Goal: Book appointment/travel/reservation

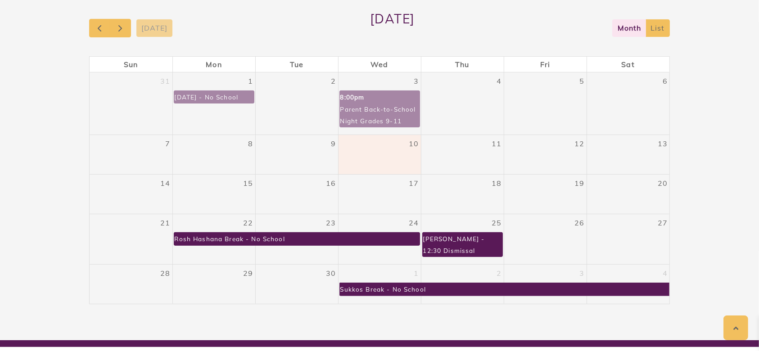
scroll to position [203, 0]
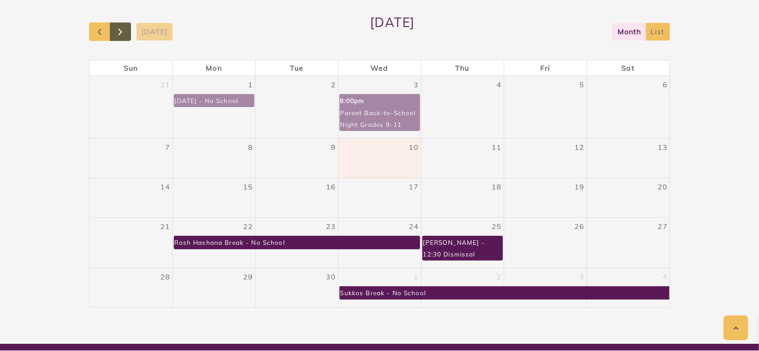
click at [123, 31] on span "button" at bounding box center [120, 32] width 11 height 11
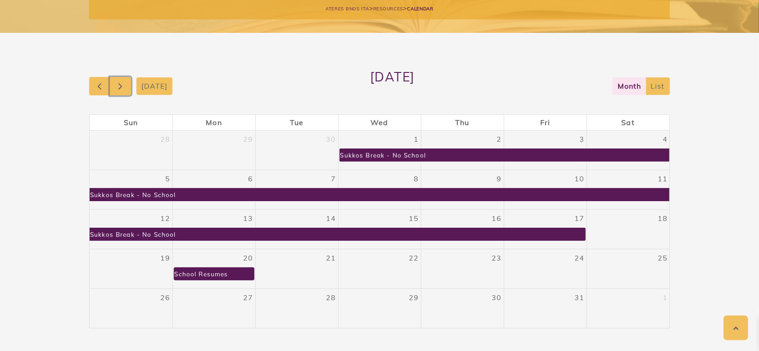
scroll to position [156, 0]
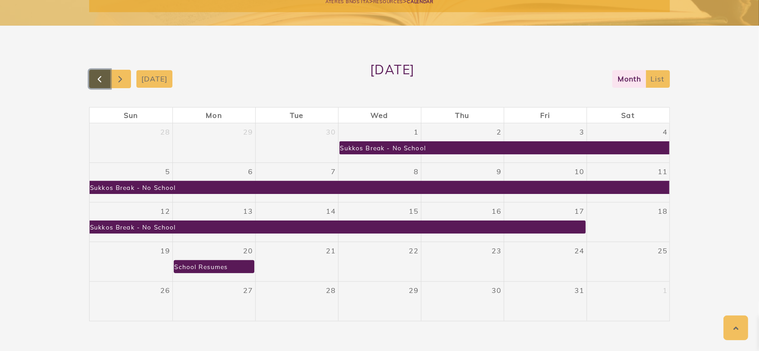
click at [104, 78] on span "button" at bounding box center [99, 79] width 11 height 11
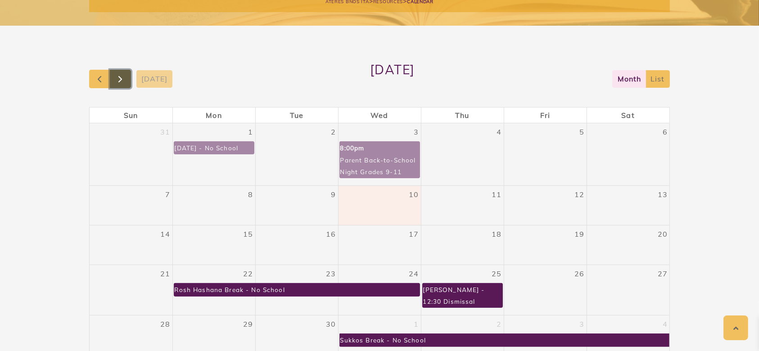
click at [126, 77] on button "button" at bounding box center [120, 79] width 21 height 18
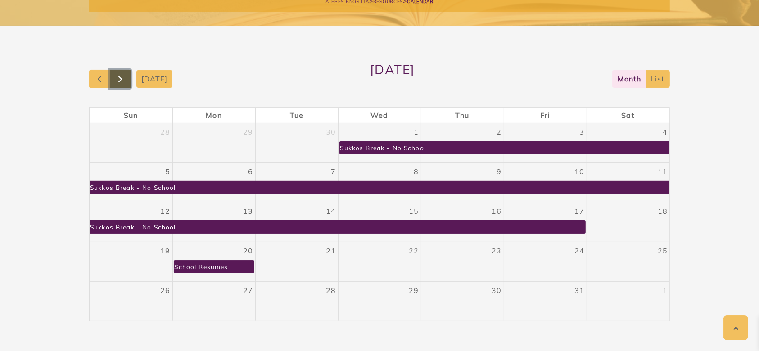
click at [128, 77] on button "button" at bounding box center [120, 79] width 21 height 18
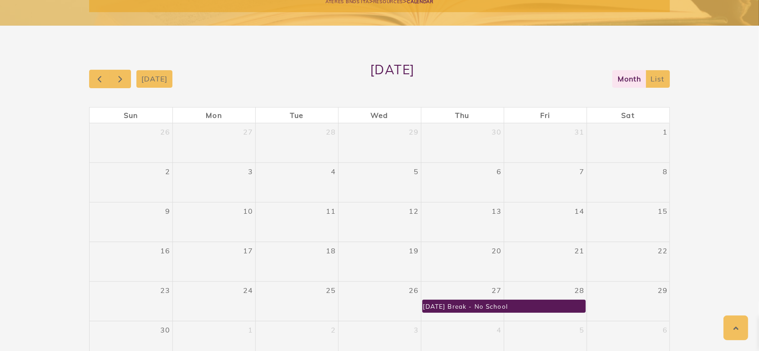
click at [60, 209] on div "[DATE] [DATE] month list Sun Mon Tue Wed Thu Fri Sat 26 27 28 29 30 31 1 2 3 4 …" at bounding box center [379, 211] width 759 height 371
click at [94, 80] on span "button" at bounding box center [99, 79] width 11 height 11
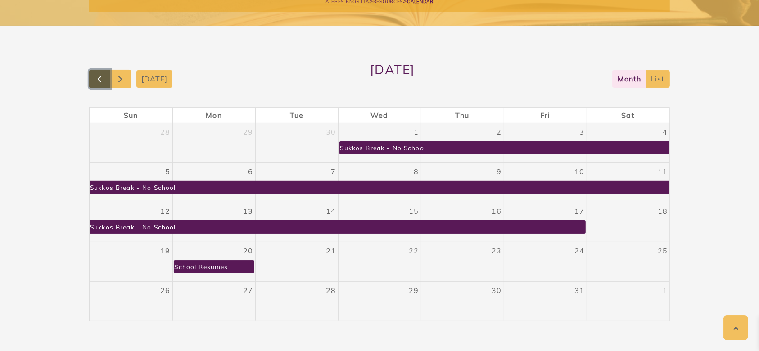
click at [99, 74] on span "button" at bounding box center [99, 79] width 11 height 11
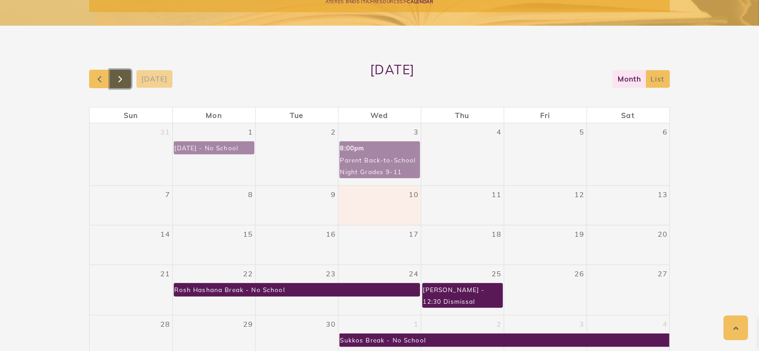
click at [115, 76] on span "button" at bounding box center [120, 79] width 11 height 11
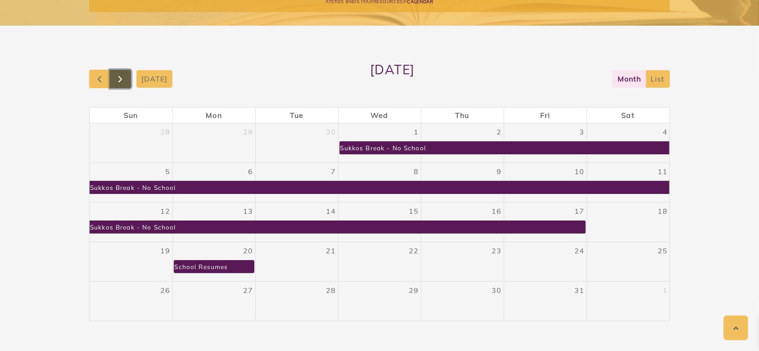
click at [126, 79] on button "button" at bounding box center [120, 79] width 21 height 18
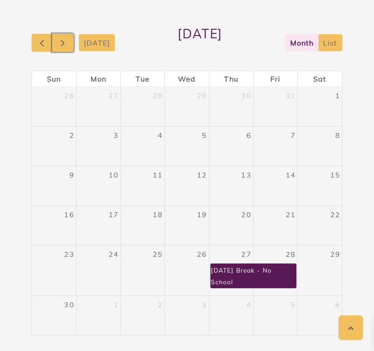
scroll to position [245, 0]
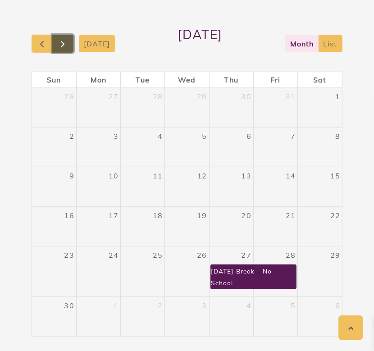
click at [72, 41] on button "button" at bounding box center [62, 44] width 21 height 18
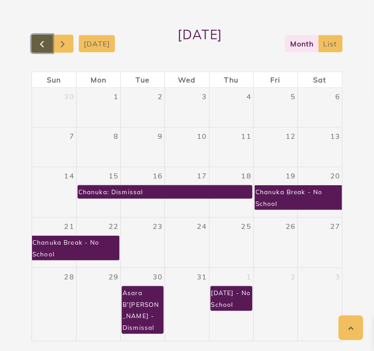
click at [46, 46] on span "button" at bounding box center [41, 44] width 11 height 11
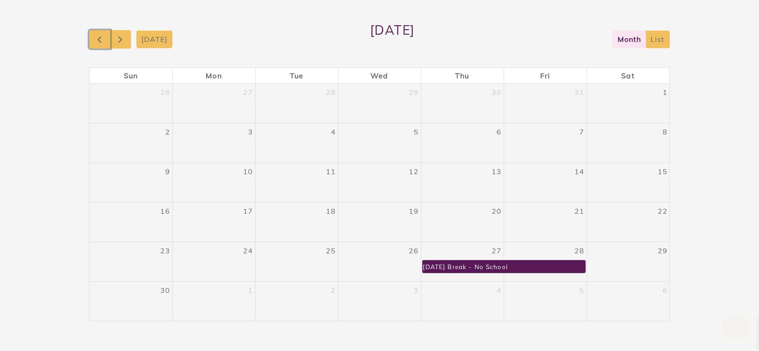
scroll to position [199, 0]
